Goal: Task Accomplishment & Management: Use online tool/utility

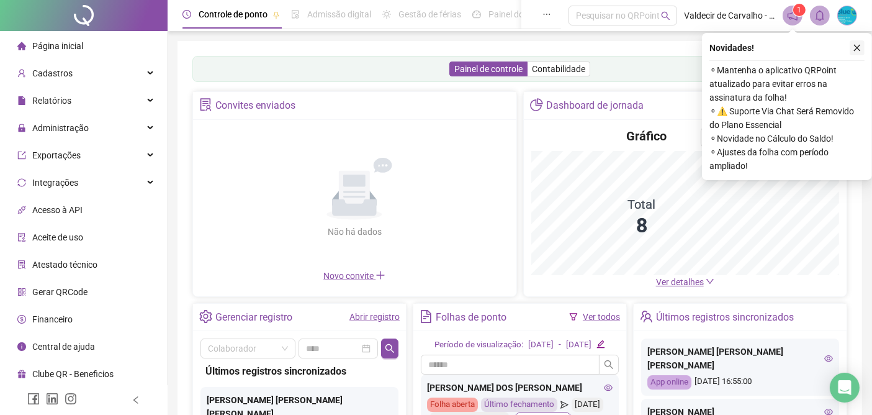
click at [861, 45] on icon "close" at bounding box center [857, 47] width 9 height 9
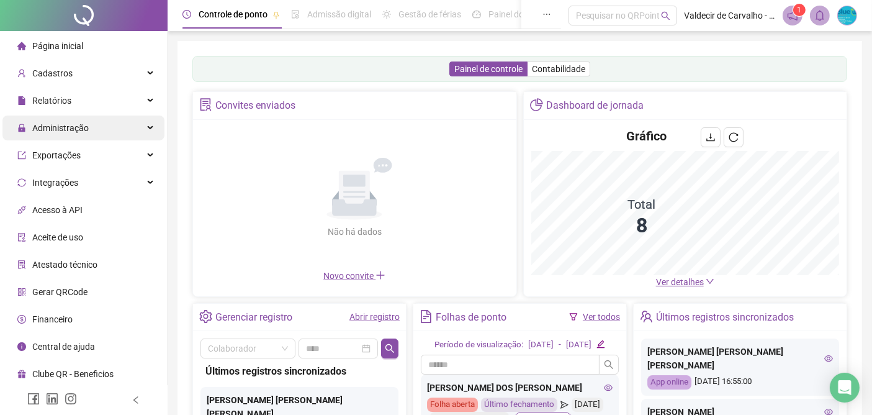
click at [60, 133] on span "Administração" at bounding box center [60, 128] width 56 height 10
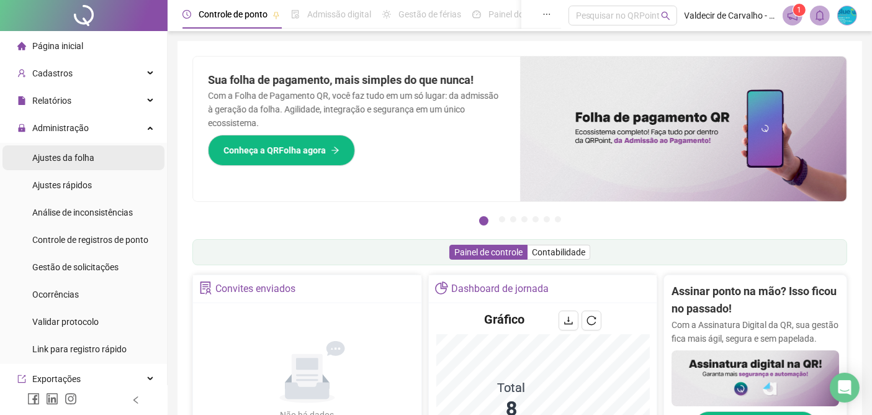
click at [56, 158] on span "Ajustes da folha" at bounding box center [63, 158] width 62 height 10
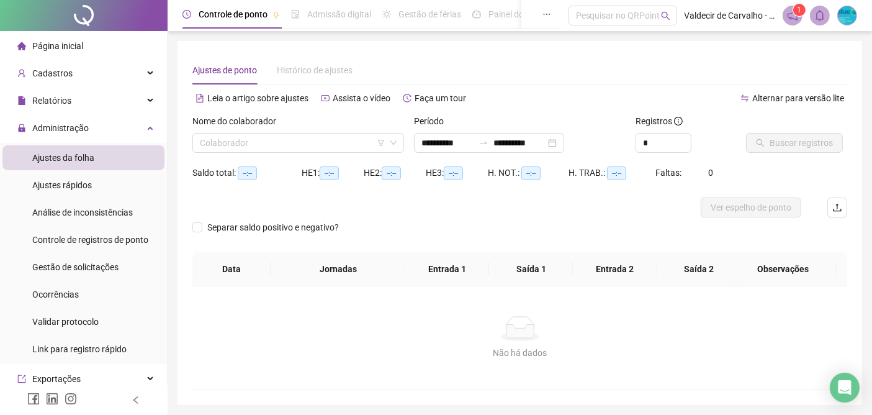
type input "**********"
click at [274, 143] on input "search" at bounding box center [293, 142] width 186 height 19
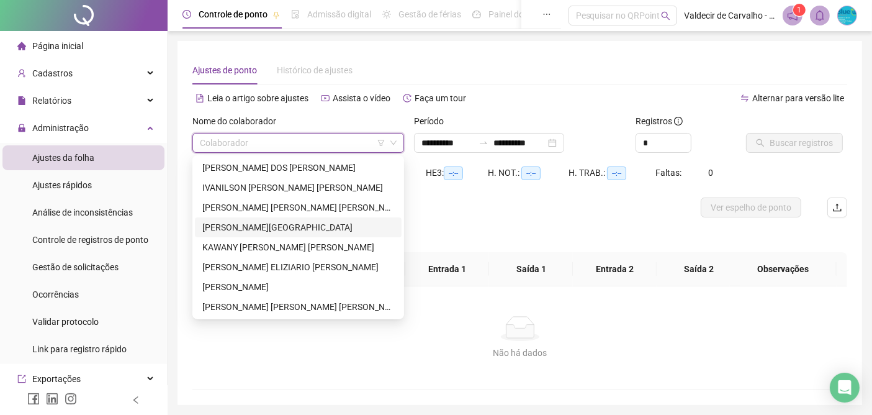
click at [215, 228] on div "[PERSON_NAME][GEOGRAPHIC_DATA]" at bounding box center [298, 227] width 192 height 14
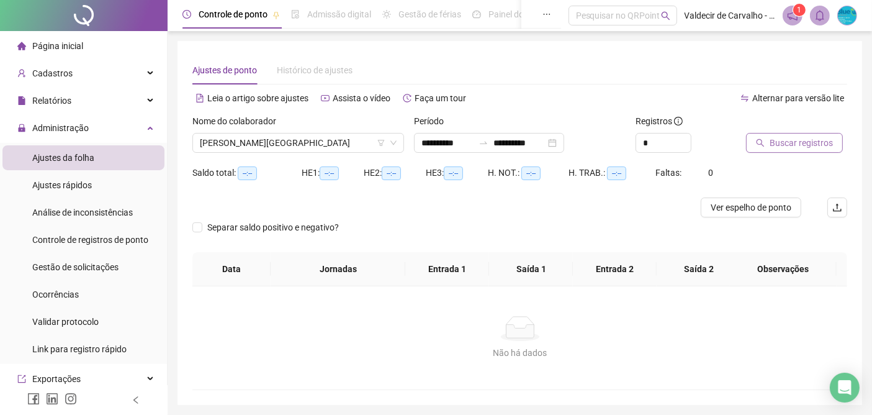
click at [776, 143] on span "Buscar registros" at bounding box center [801, 143] width 63 height 14
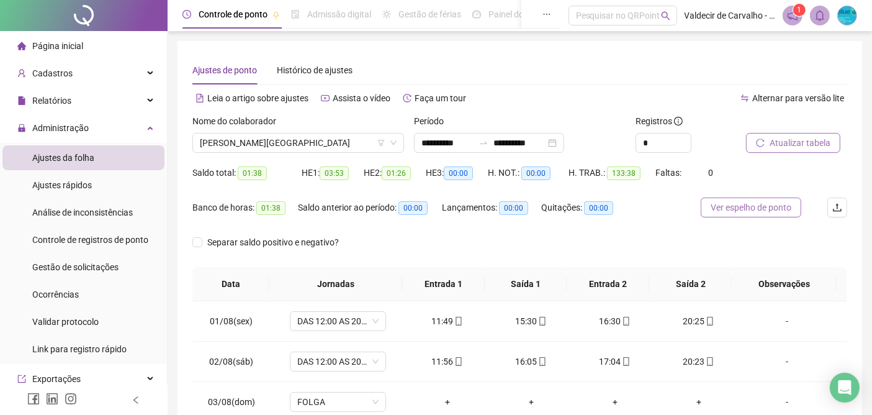
click at [736, 208] on span "Ver espelho de ponto" at bounding box center [751, 207] width 81 height 14
